Goal: Task Accomplishment & Management: Manage account settings

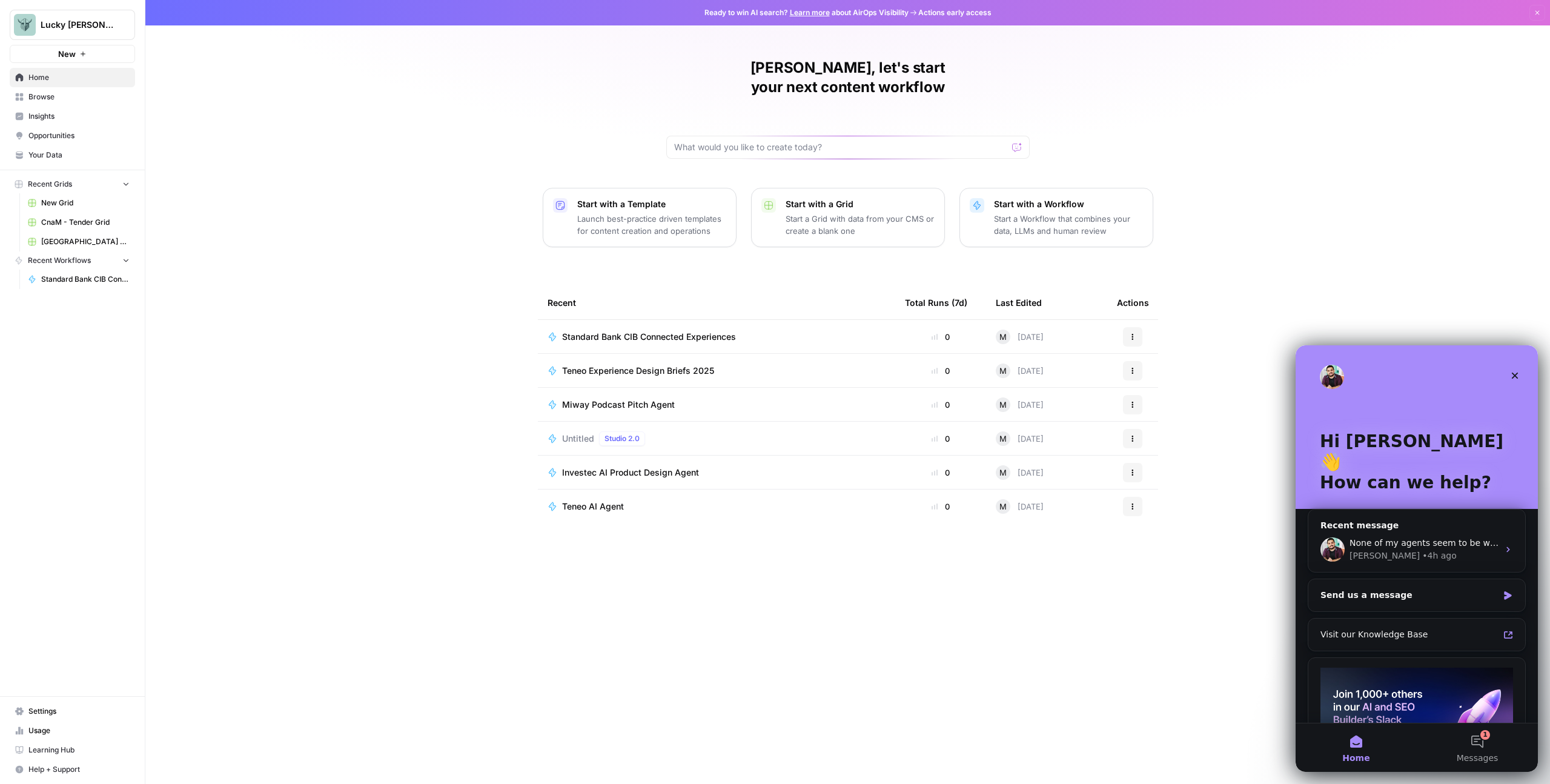
click at [56, 711] on span "Settings" at bounding box center [78, 711] width 101 height 11
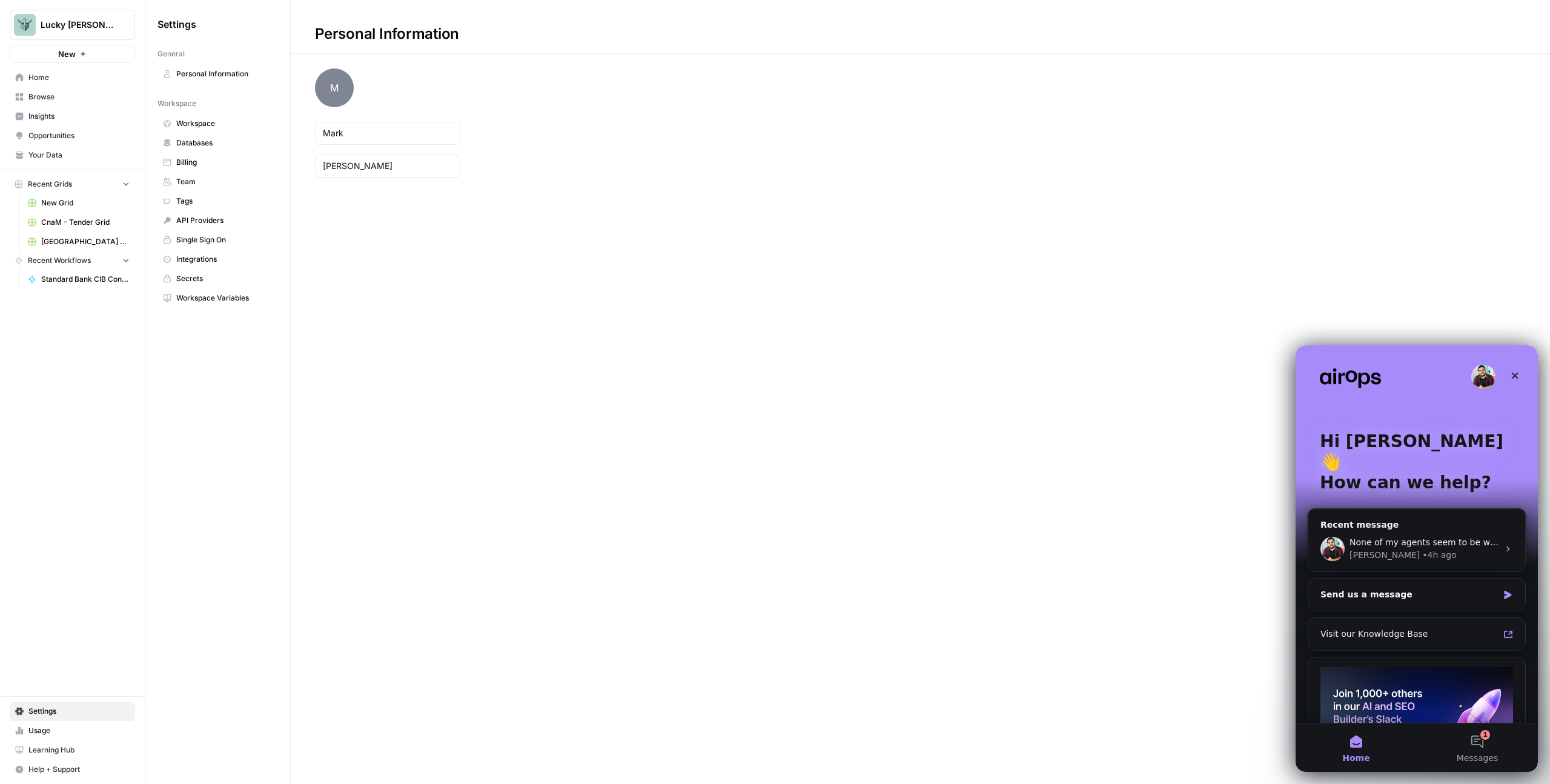
click at [209, 158] on span "Billing" at bounding box center [224, 162] width 96 height 11
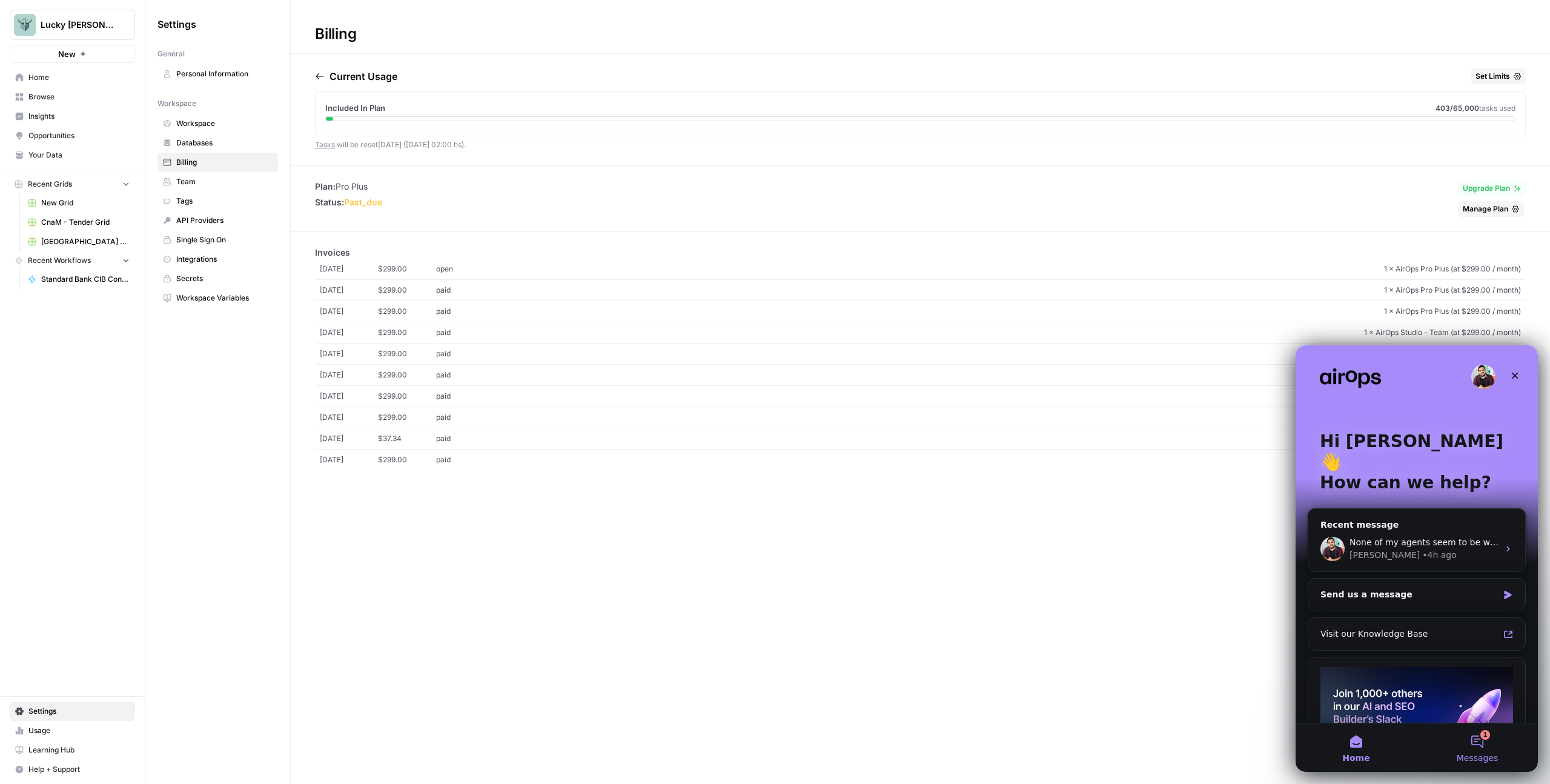
click at [1478, 745] on button "1 Messages" at bounding box center [1477, 747] width 121 height 48
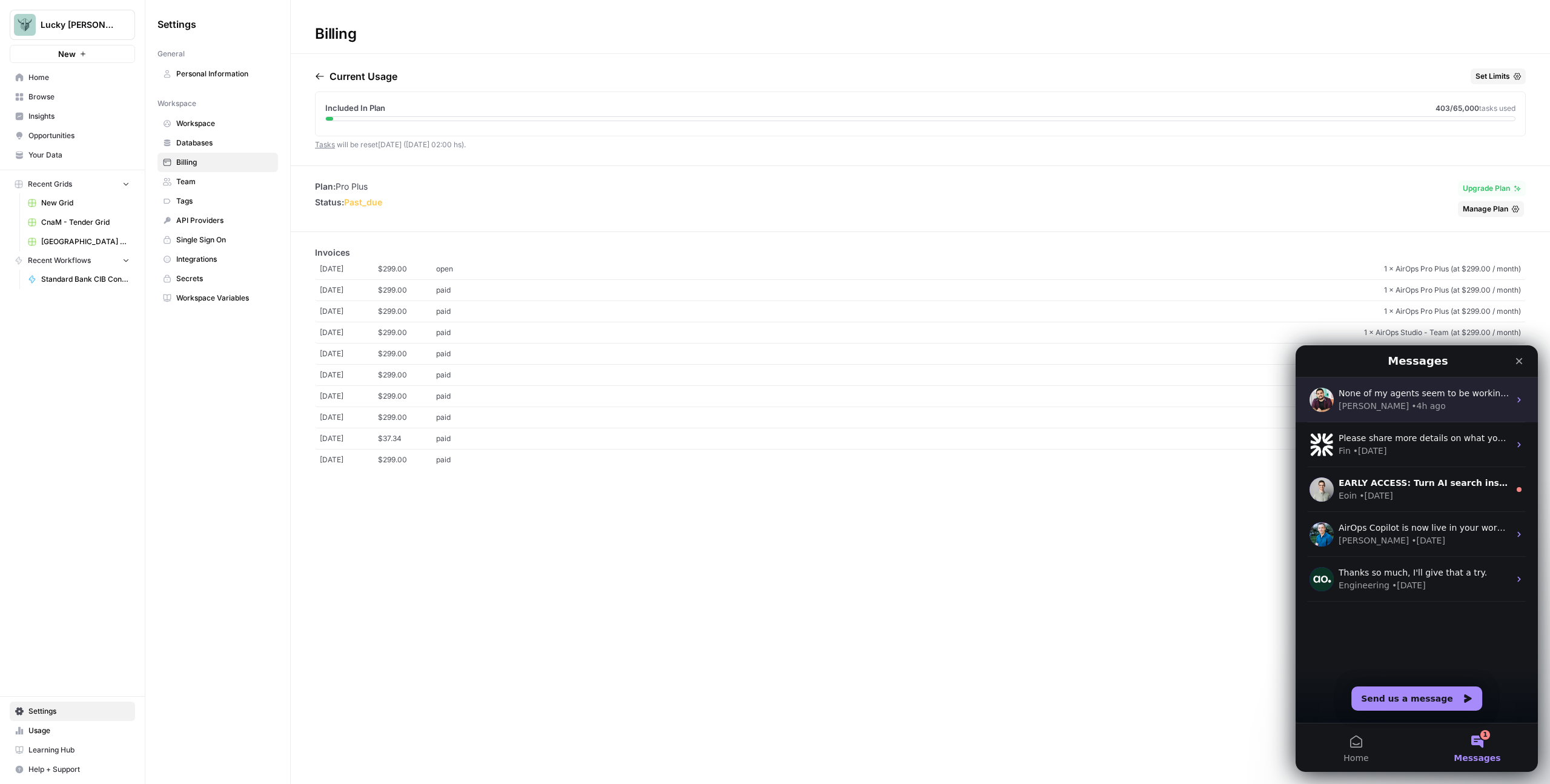
click at [1412, 406] on div "• 4h ago" at bounding box center [1428, 405] width 34 height 13
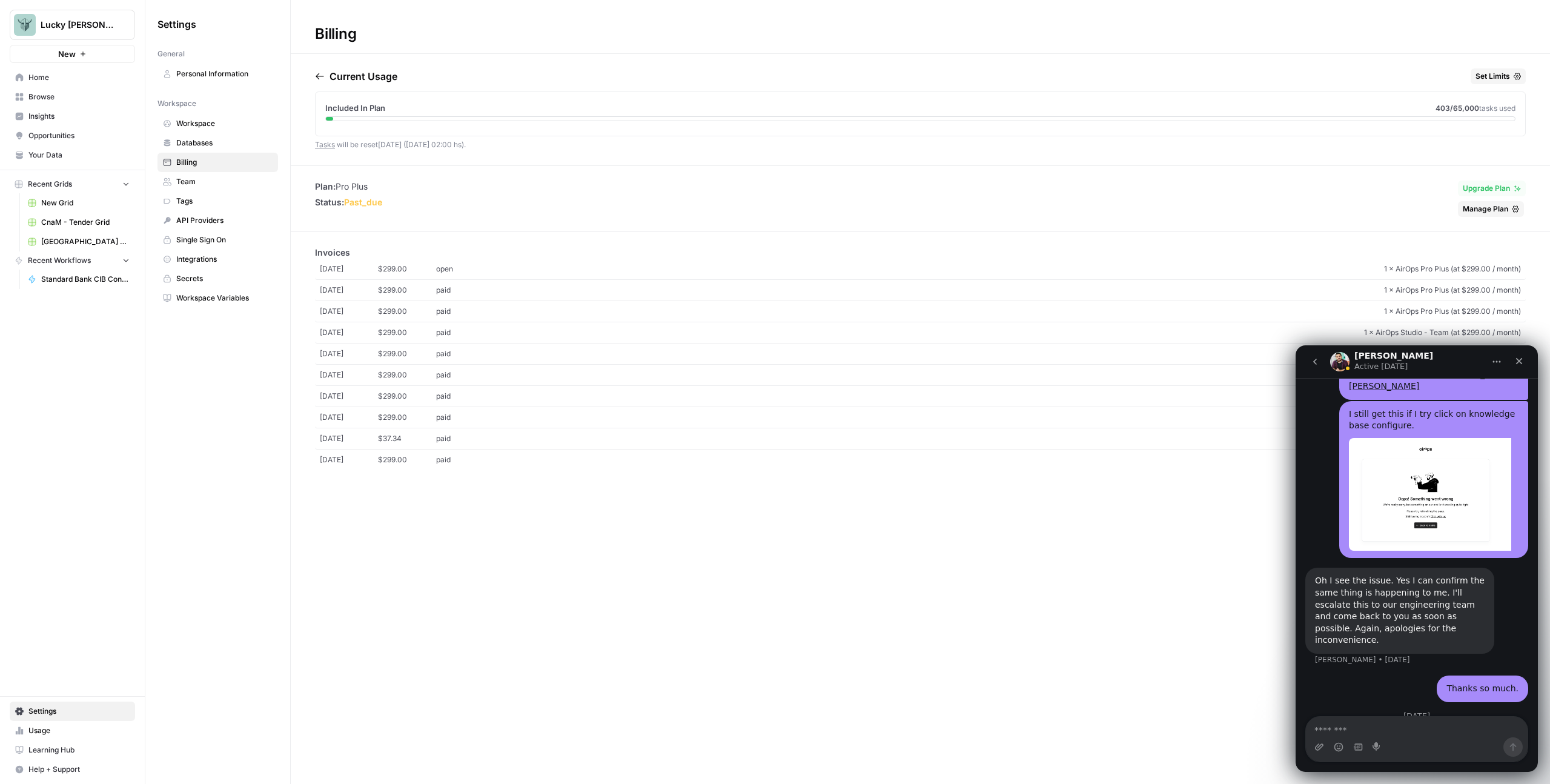
scroll to position [1381, 0]
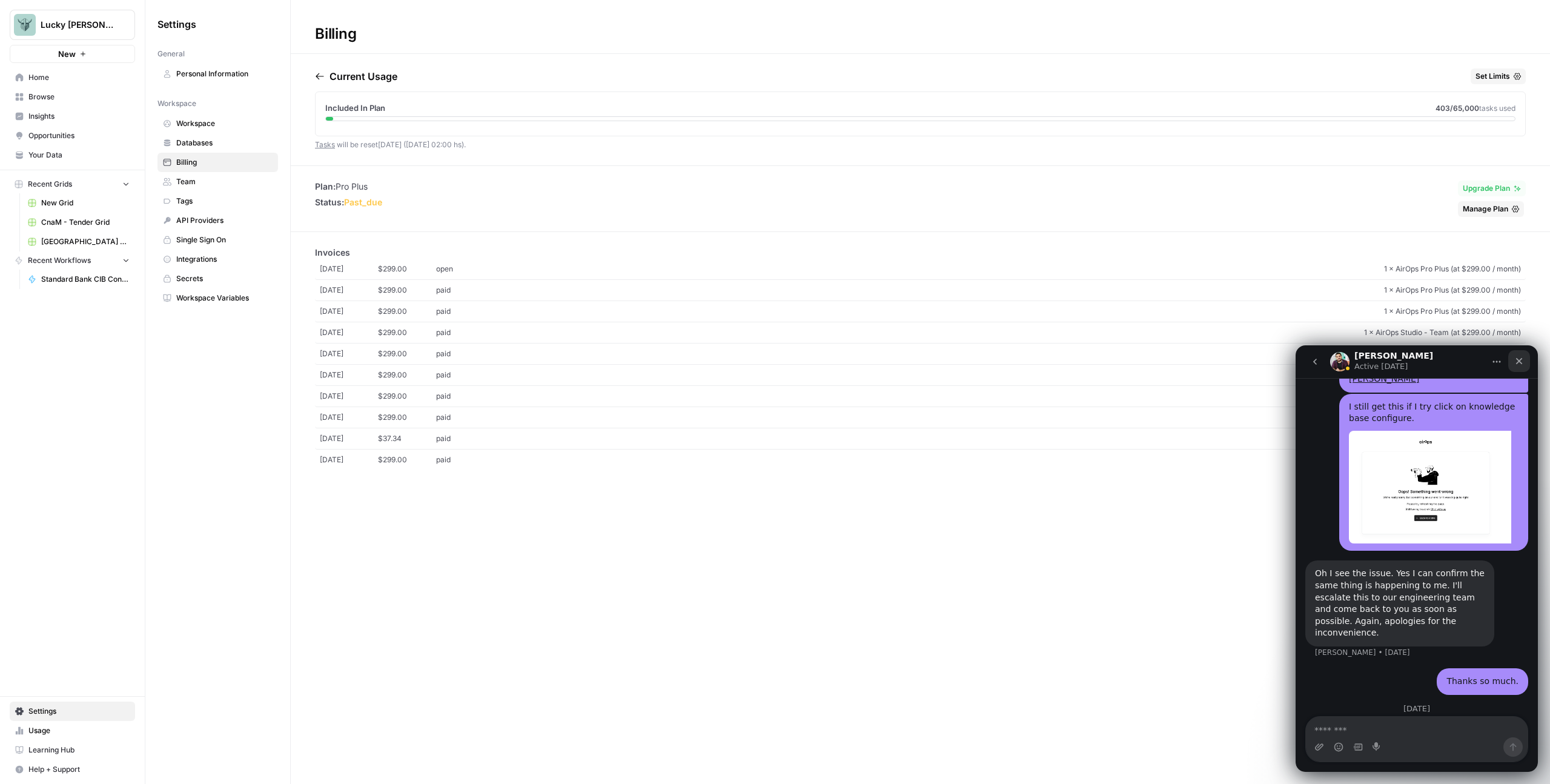
click at [1517, 357] on icon "Close" at bounding box center [1520, 361] width 10 height 10
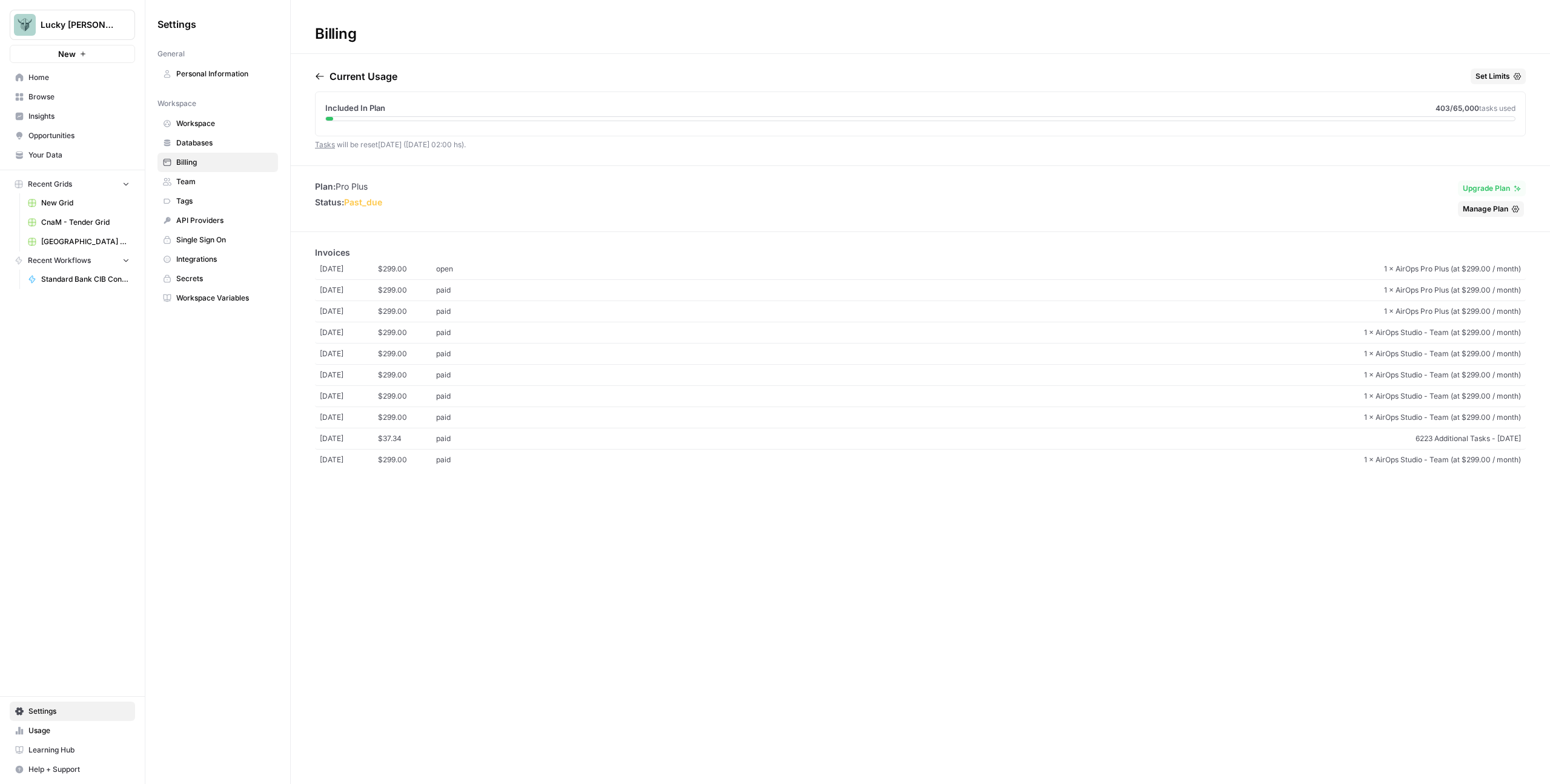
click at [1492, 209] on span "Manage Plan" at bounding box center [1486, 209] width 45 height 11
